Goal: Task Accomplishment & Management: Use online tool/utility

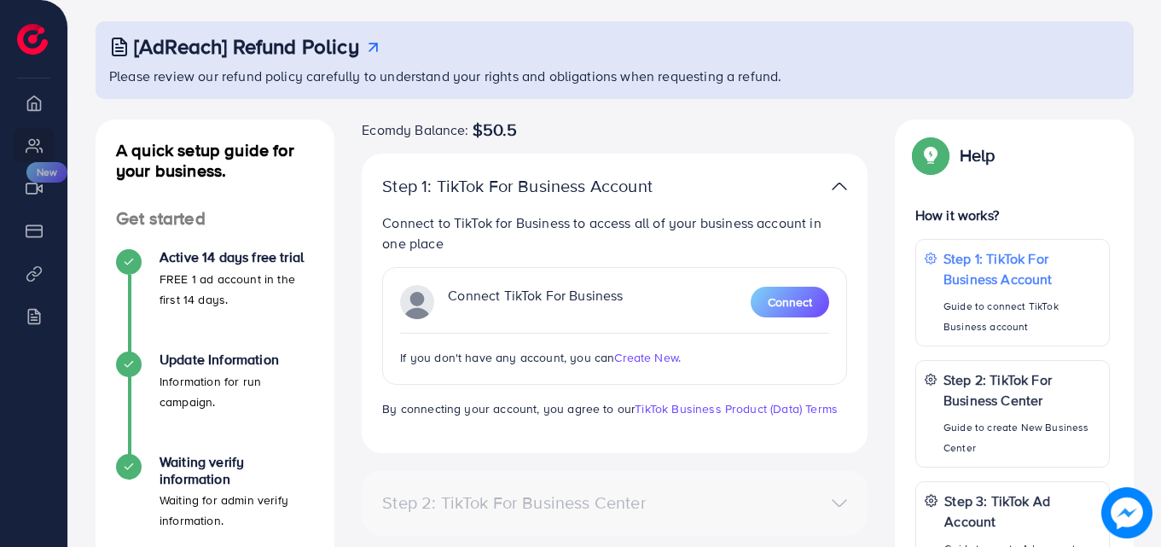
scroll to position [256, 0]
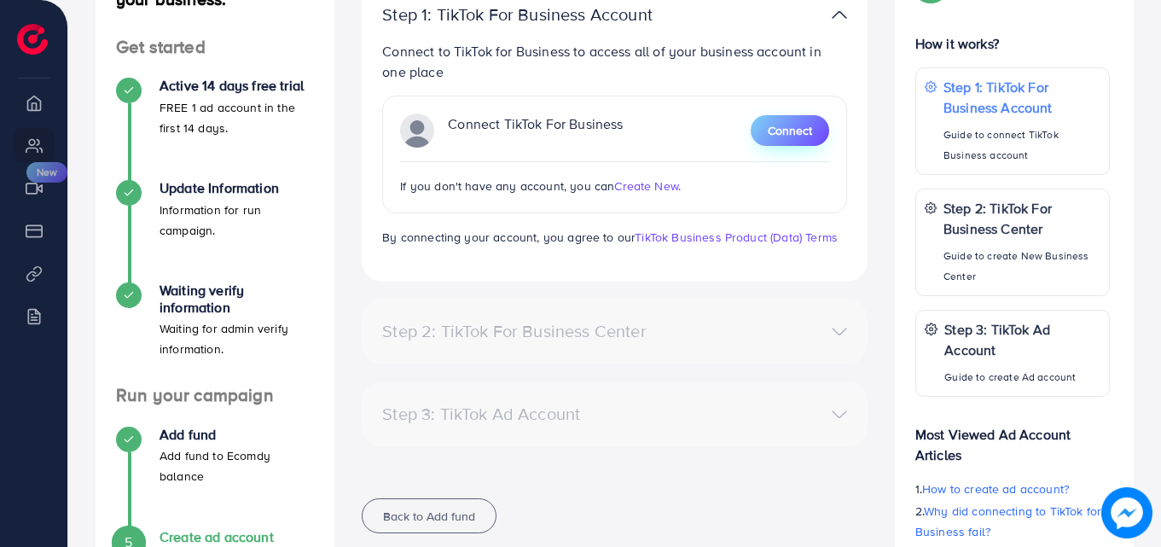
click at [752, 130] on button "Connect" at bounding box center [789, 130] width 78 height 31
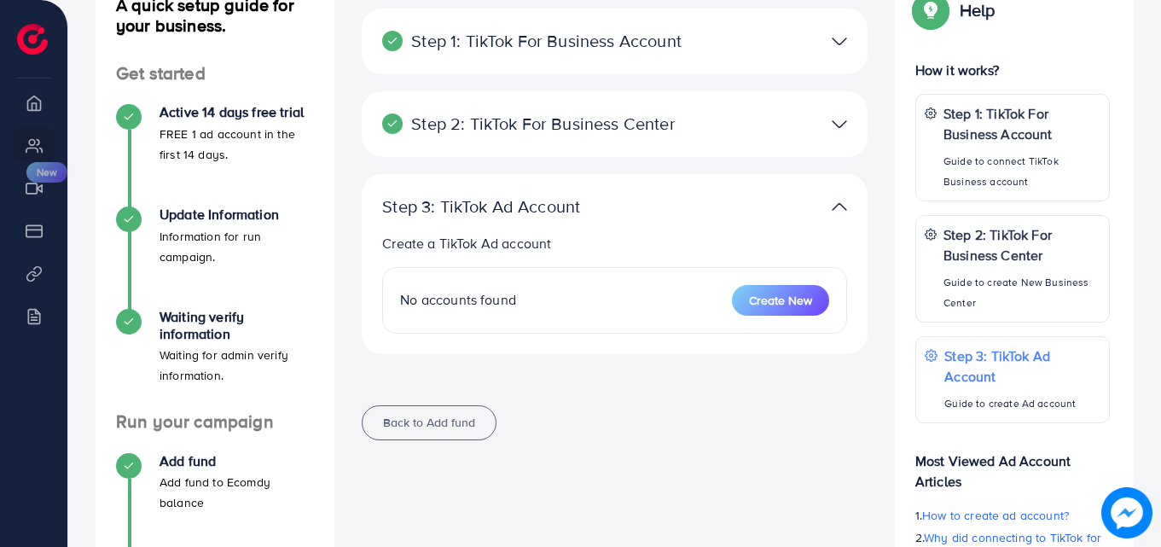
scroll to position [256, 0]
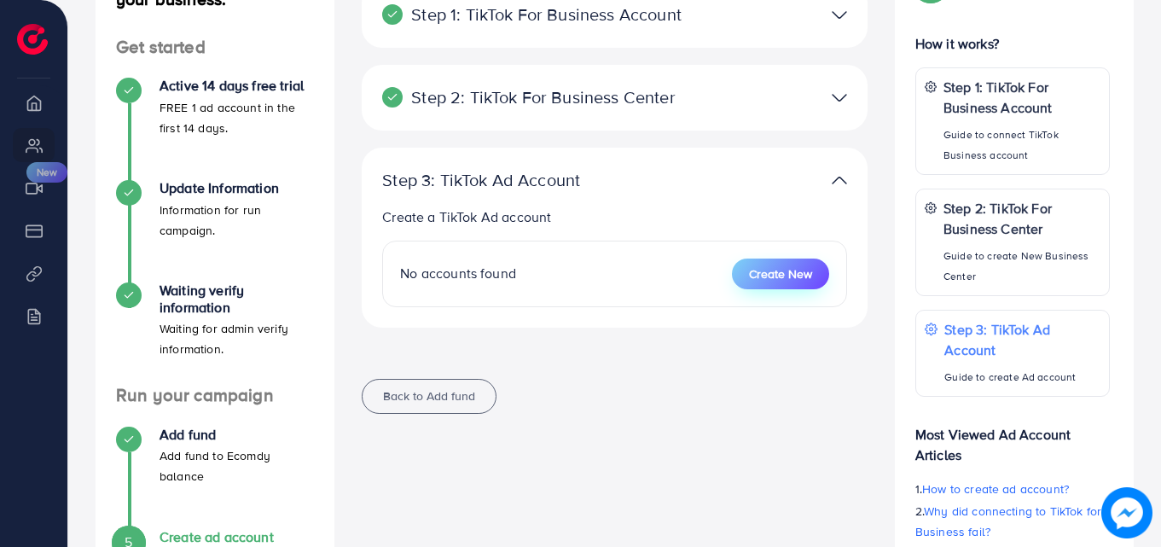
click at [760, 285] on button "Create New" at bounding box center [780, 273] width 97 height 31
select select
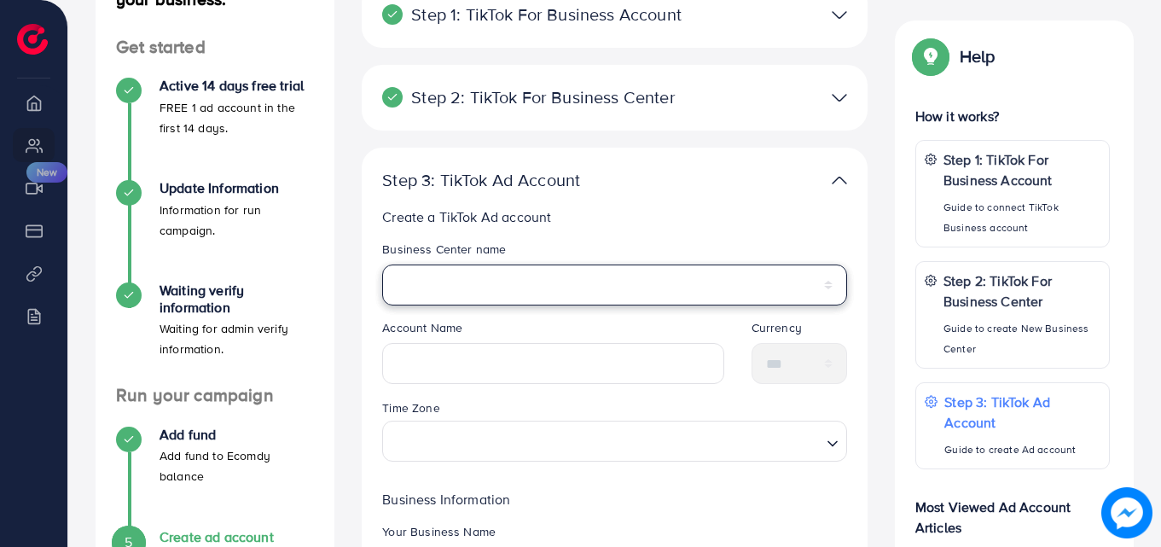
click at [663, 269] on select "**********" at bounding box center [614, 284] width 465 height 41
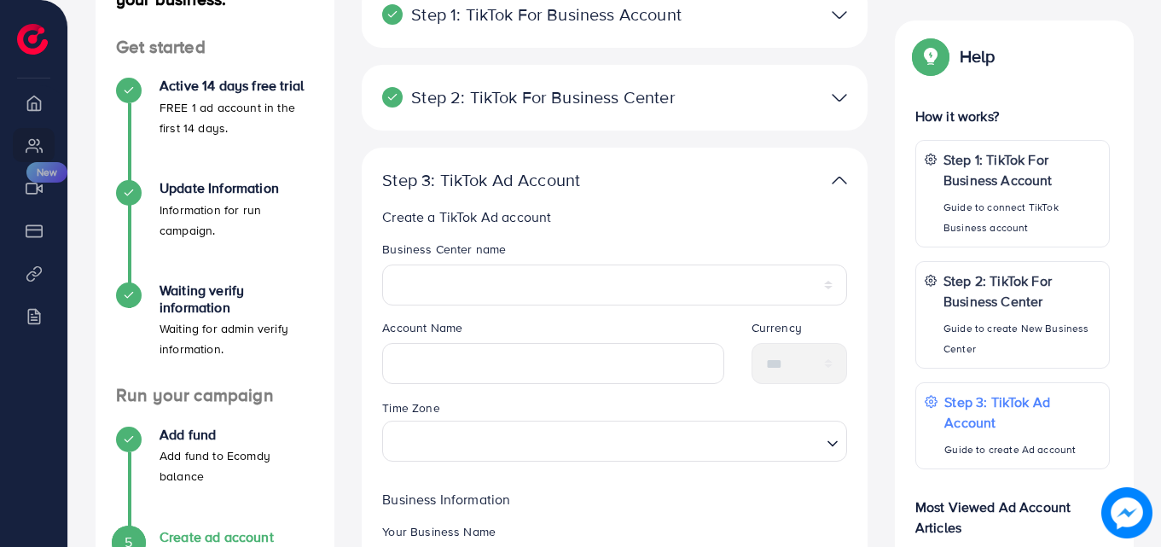
click at [691, 89] on div "Step 2: TikTok For Business Center" at bounding box center [531, 97] width 327 height 20
click at [839, 92] on img at bounding box center [838, 97] width 15 height 25
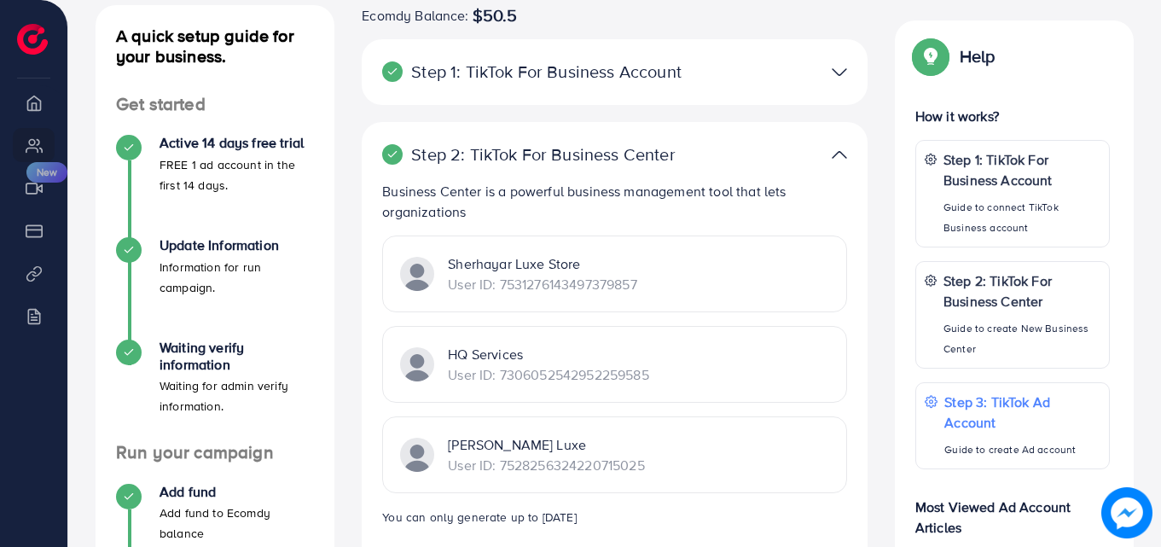
scroll to position [85, 0]
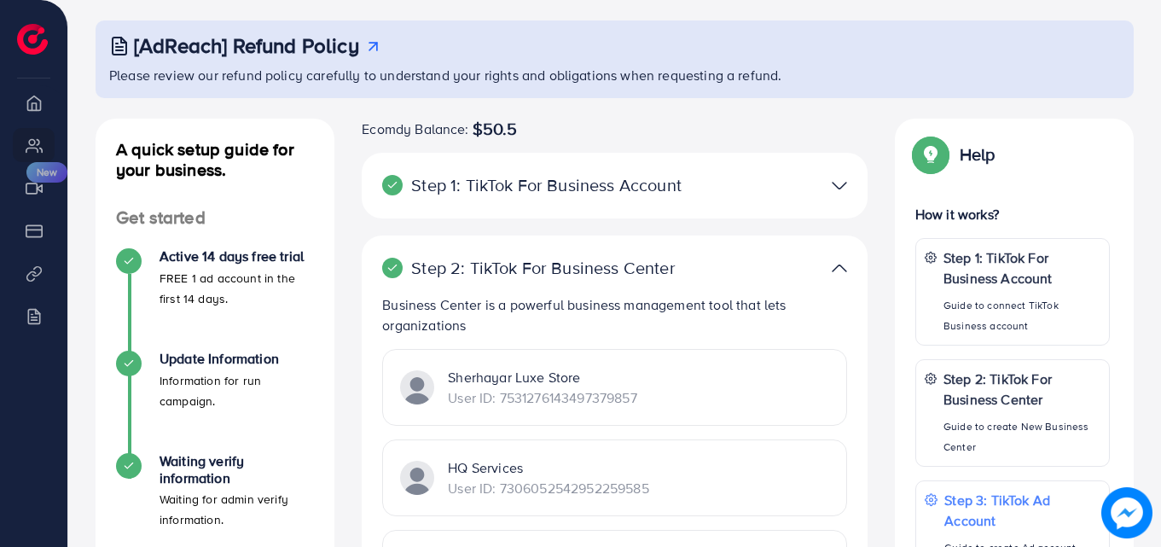
click at [819, 199] on div "Step 1: TikTok For Business Account Connect to TikTok for Business to access al…" at bounding box center [615, 186] width 506 height 66
click at [838, 185] on img at bounding box center [838, 185] width 15 height 25
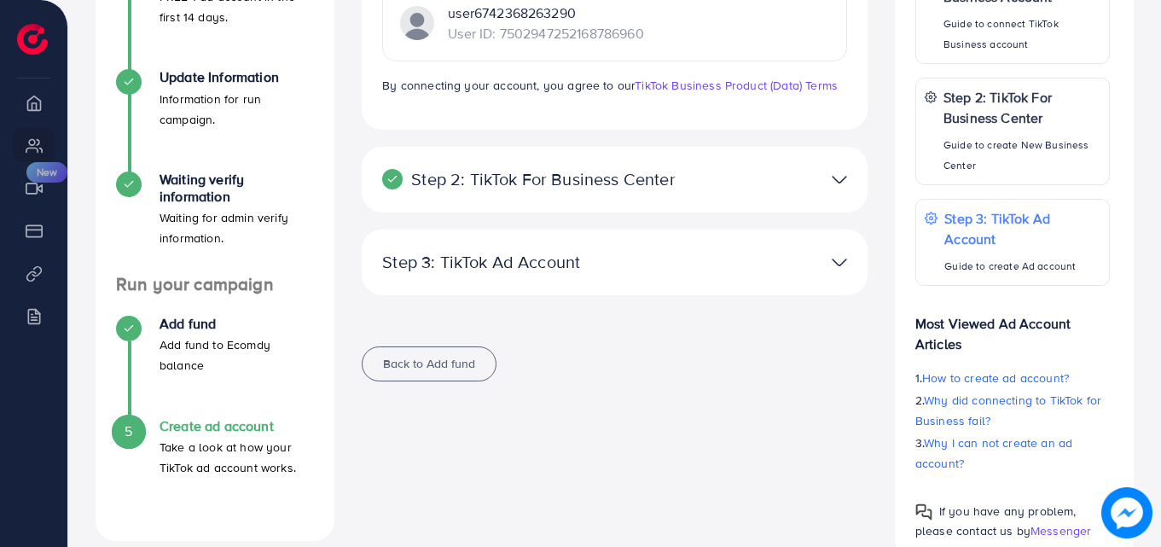
scroll to position [408, 0]
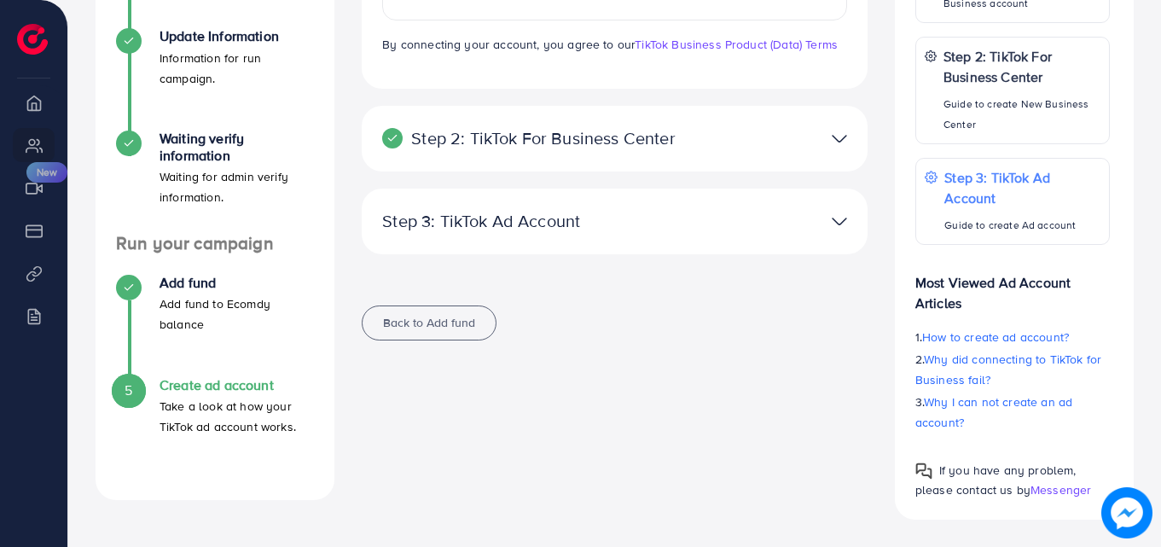
click at [639, 224] on p "Step 3: TikTok Ad Account" at bounding box center [532, 221] width 300 height 20
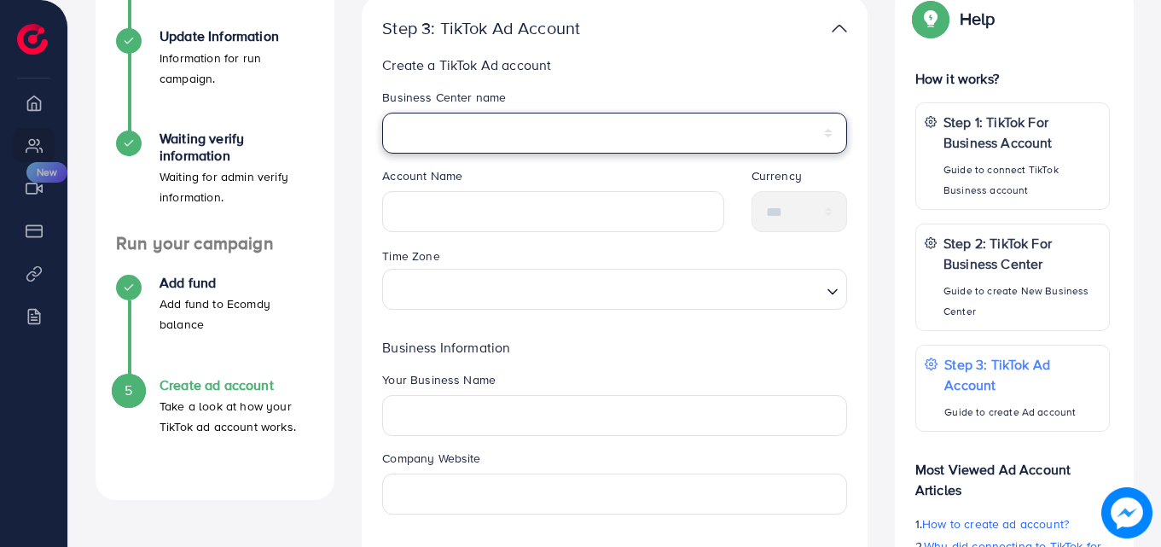
click at [605, 122] on select "**********" at bounding box center [614, 133] width 465 height 41
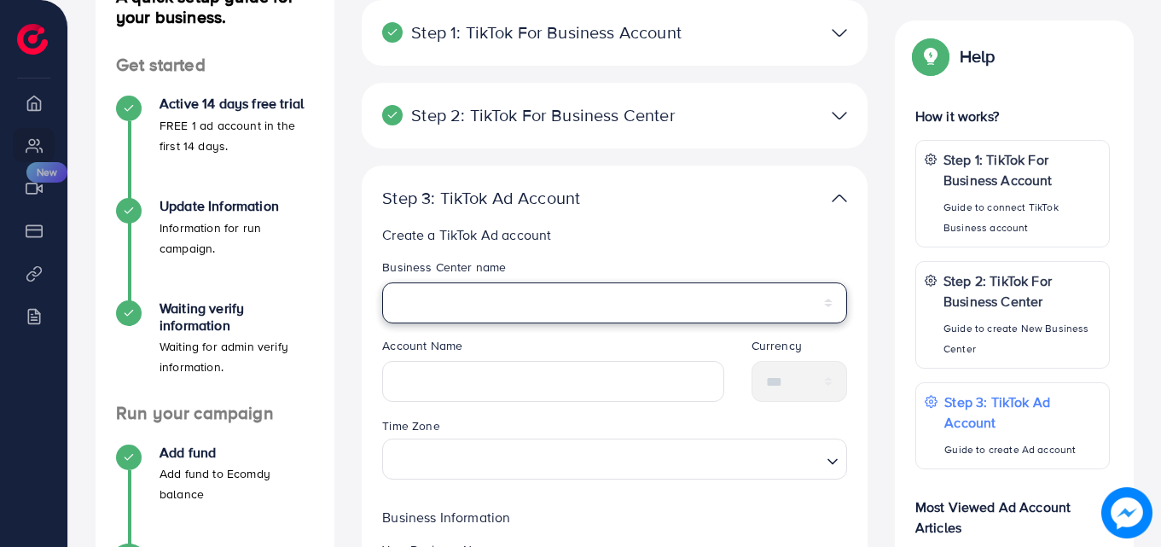
scroll to position [237, 0]
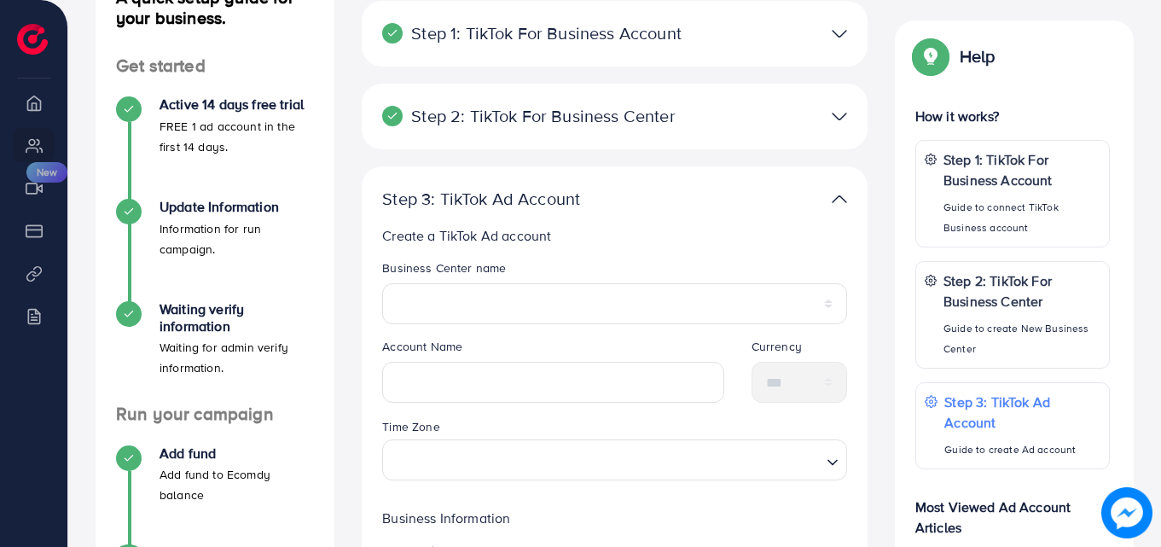
click at [736, 120] on div at bounding box center [779, 116] width 164 height 25
click at [846, 108] on img at bounding box center [838, 116] width 15 height 25
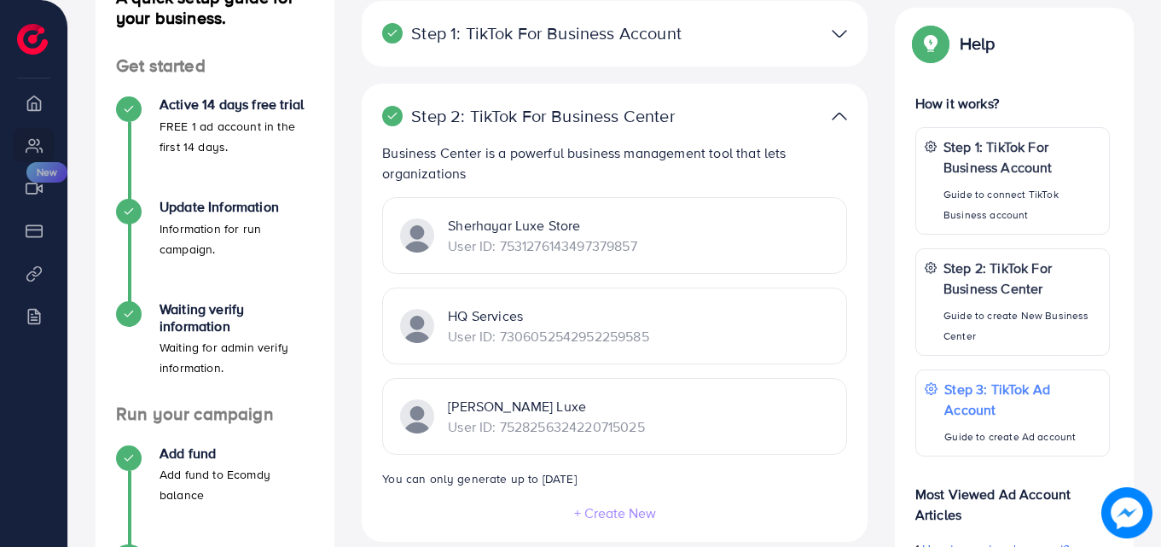
click at [565, 221] on p "Sherhayar Luxe Store" at bounding box center [542, 225] width 188 height 20
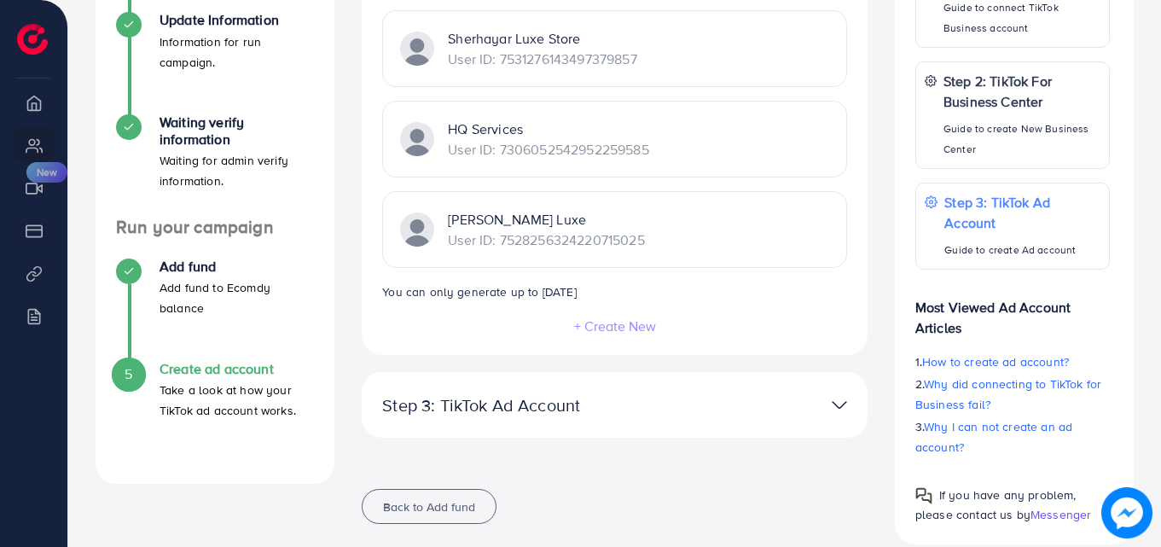
scroll to position [449, 0]
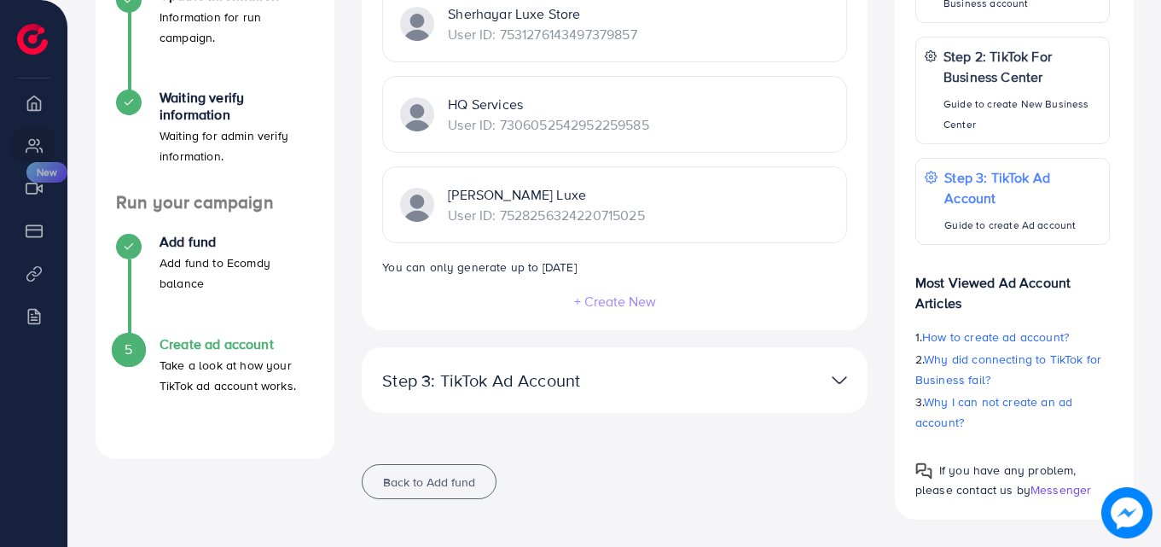
click at [678, 218] on div "Shaharyar Luxe User ID: 7528256324220715025" at bounding box center [614, 204] width 465 height 77
click at [627, 365] on div "**********" at bounding box center [615, 380] width 506 height 66
click at [335, 211] on div "A quick setup guide for your business. Get started Active 14 days free trial FR…" at bounding box center [215, 137] width 266 height 765
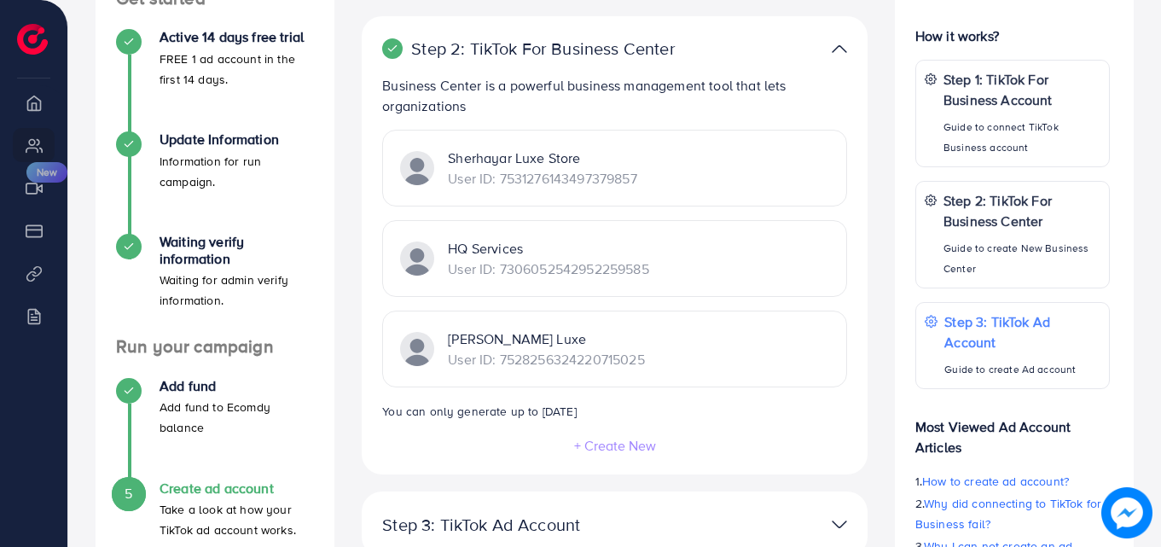
scroll to position [278, 0]
